Goal: Information Seeking & Learning: Learn about a topic

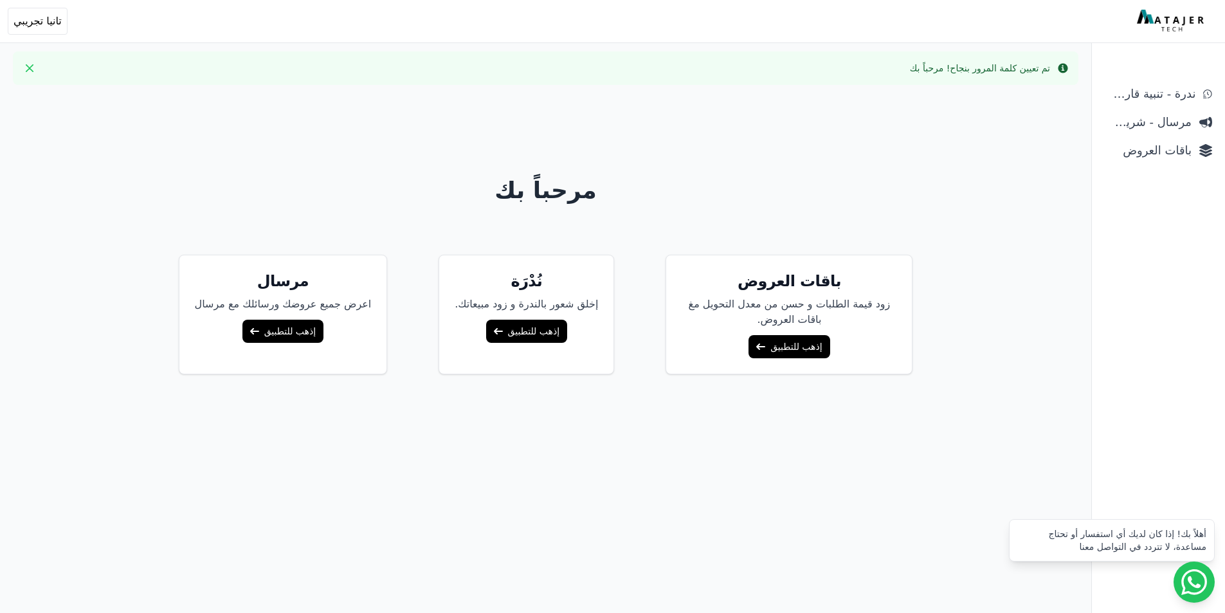
click at [815, 350] on link "إذهب للتطبيق" at bounding box center [789, 346] width 81 height 23
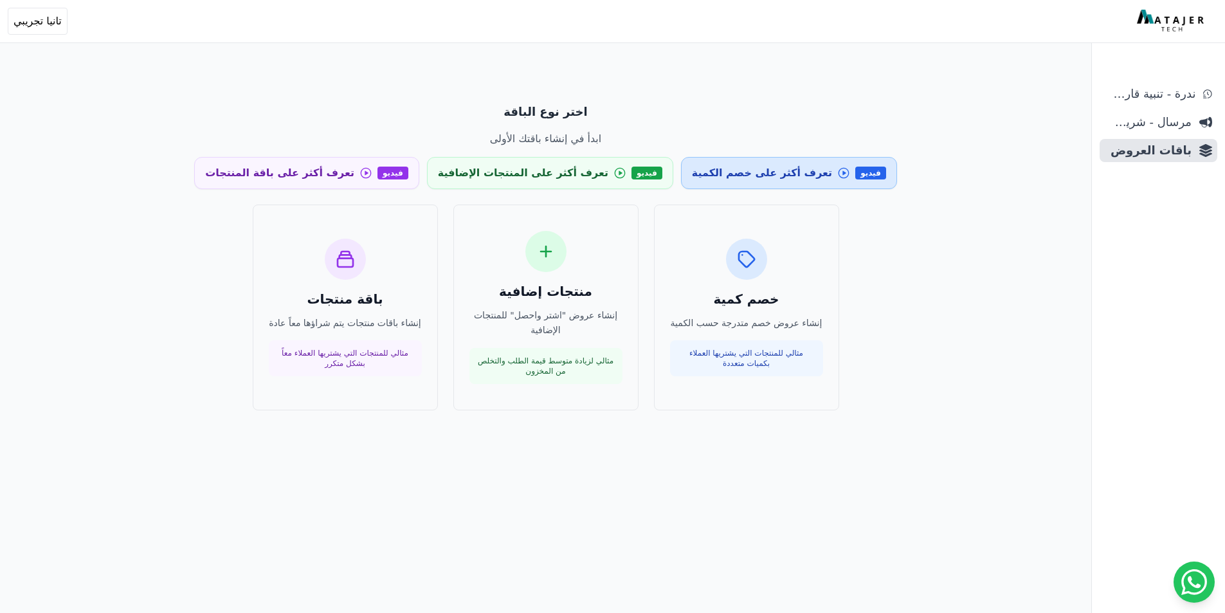
click at [785, 176] on span "تعرف أكثر على خصم الكمية" at bounding box center [762, 172] width 140 height 15
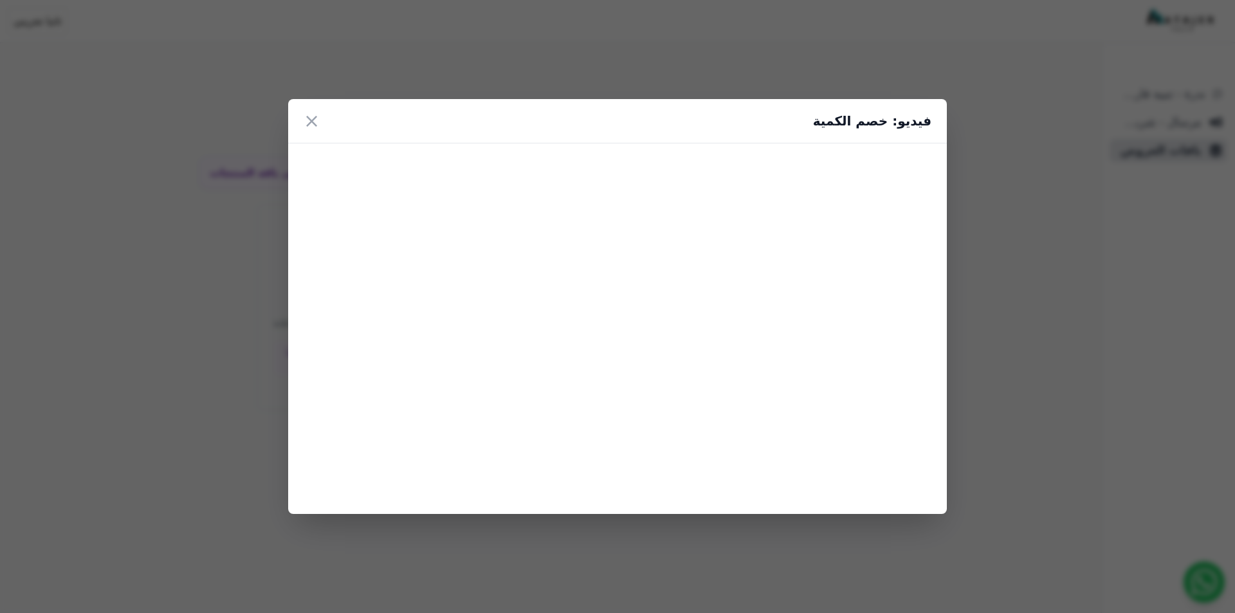
click at [882, 78] on div "فيديو: خصم الكمية ×" at bounding box center [617, 306] width 1235 height 613
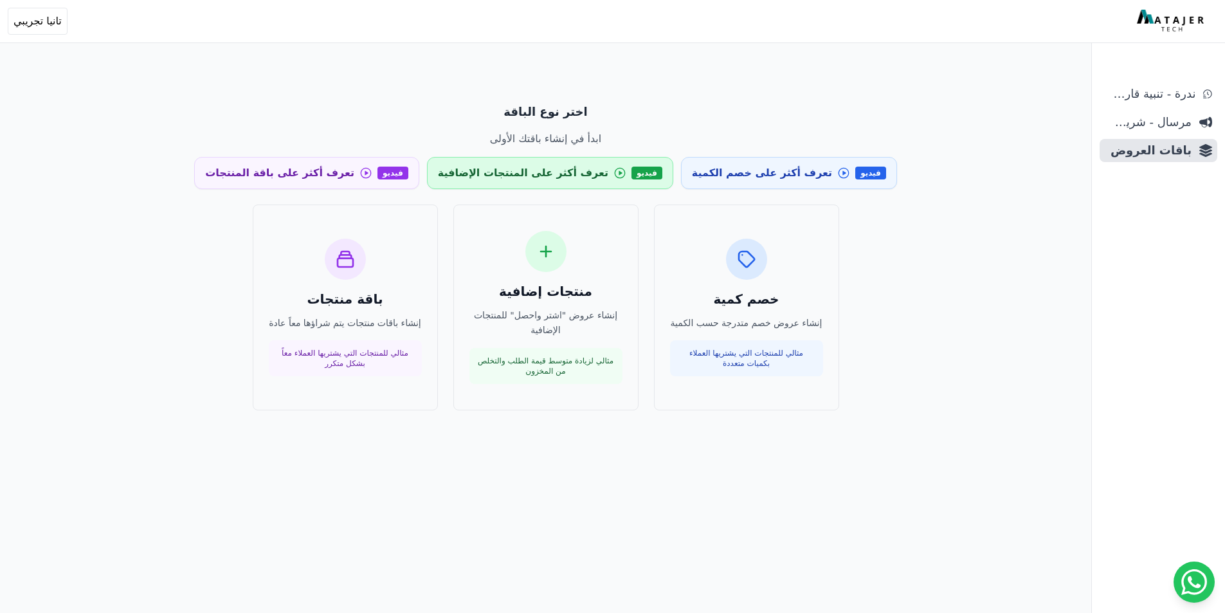
click at [583, 165] on span "تعرف أكثر على المنتجات الإضافية" at bounding box center [523, 172] width 170 height 15
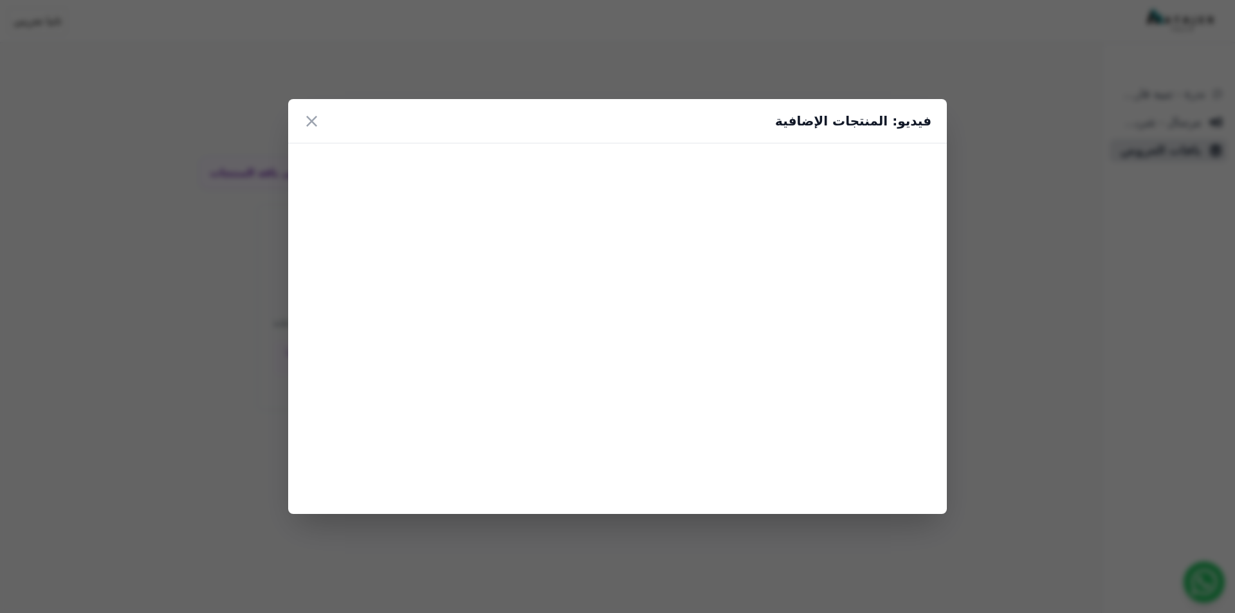
click at [990, 375] on div "فيديو: المنتجات الإضافية ×" at bounding box center [617, 306] width 1235 height 613
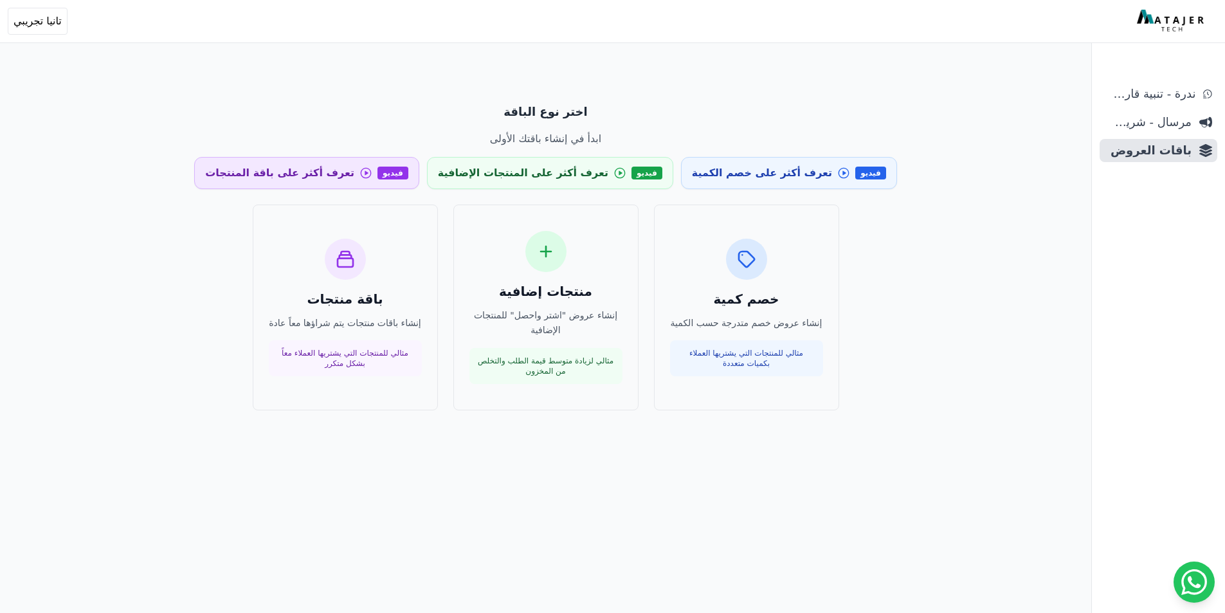
click at [370, 160] on link "فيديو تعرف أكثر على باقة المنتجات" at bounding box center [306, 173] width 225 height 32
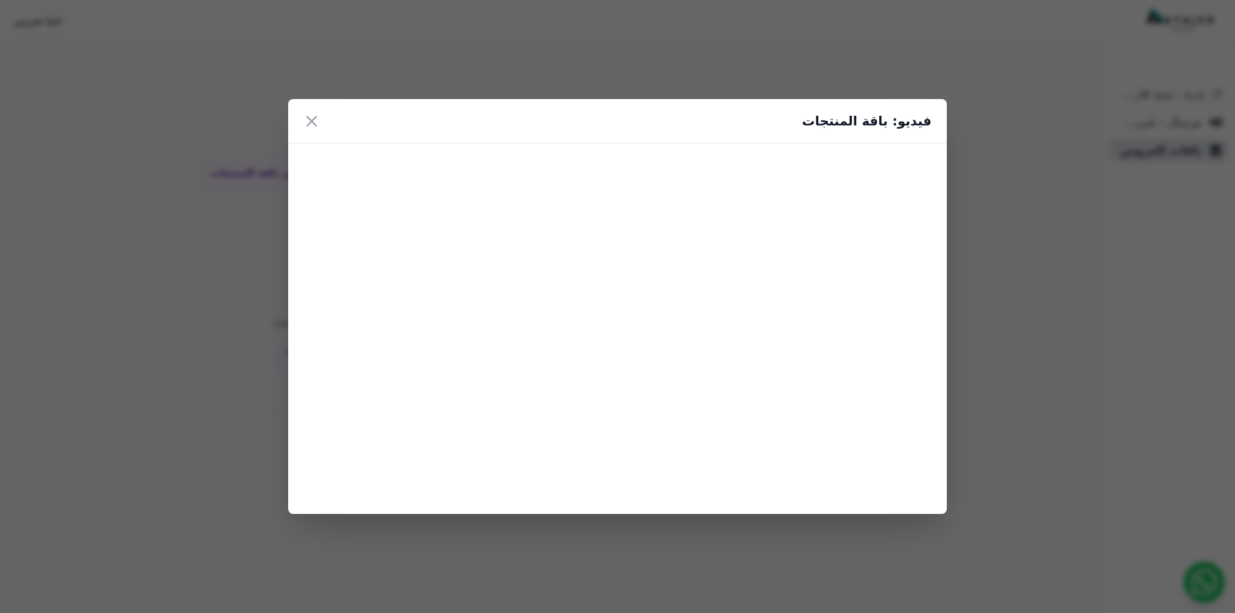
click at [266, 291] on div "فيديو: باقة المنتجات ×" at bounding box center [617, 306] width 1235 height 613
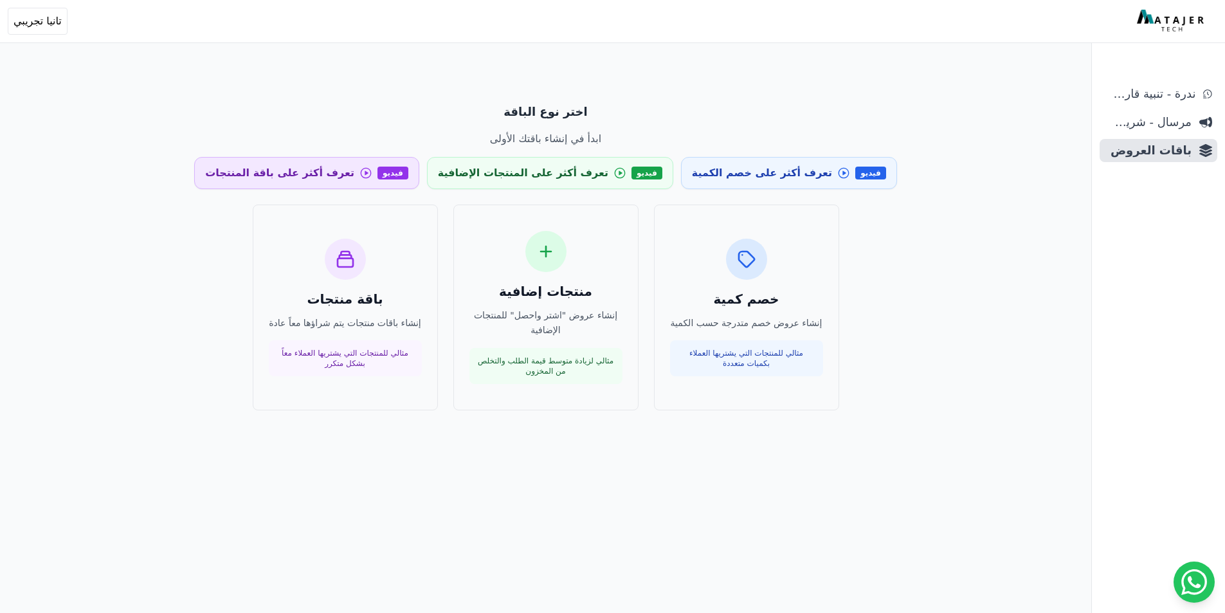
click at [354, 176] on span "تعرف أكثر على باقة المنتجات" at bounding box center [279, 172] width 149 height 15
